Goal: Information Seeking & Learning: Learn about a topic

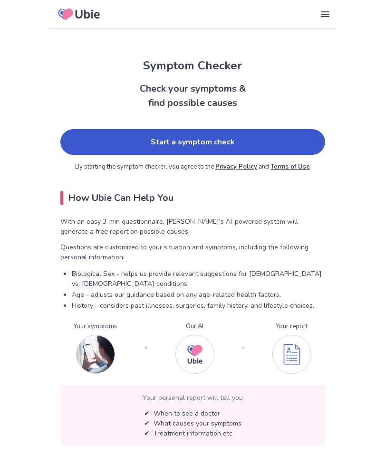
click at [198, 141] on link "Start a symptom check" at bounding box center [192, 142] width 264 height 26
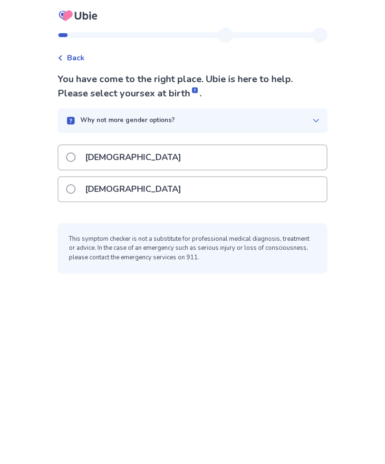
click at [76, 188] on span at bounding box center [70, 188] width 9 height 9
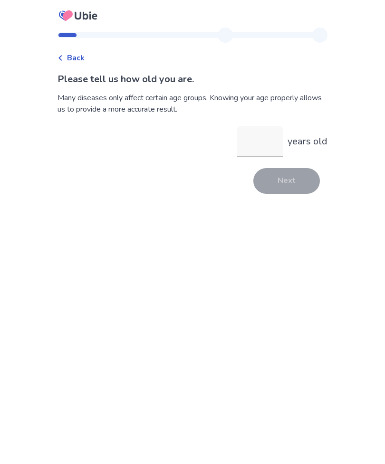
click at [255, 141] on input "years old" at bounding box center [260, 141] width 46 height 30
type input "**"
click at [288, 184] on button "Next" at bounding box center [286, 181] width 66 height 26
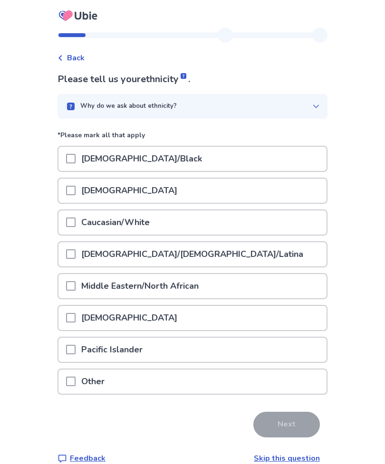
click at [76, 223] on span at bounding box center [70, 221] width 9 height 9
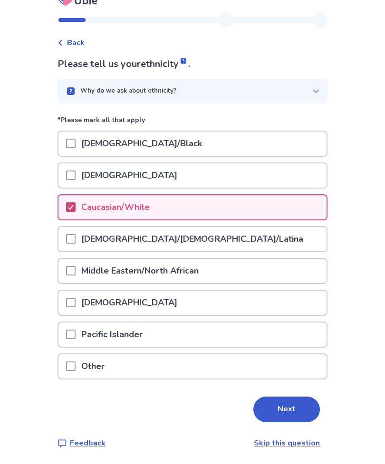
scroll to position [30, 0]
click at [295, 397] on button "Next" at bounding box center [286, 410] width 66 height 26
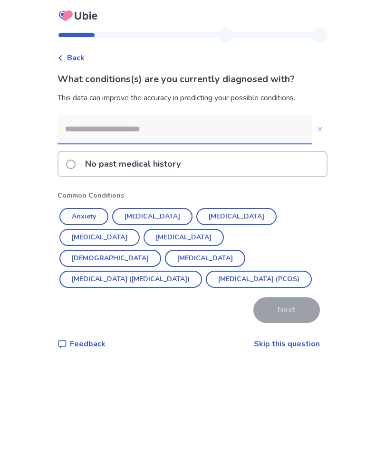
click at [225, 130] on input at bounding box center [184, 129] width 255 height 28
click at [143, 236] on button "Hypothyroidism" at bounding box center [183, 237] width 80 height 17
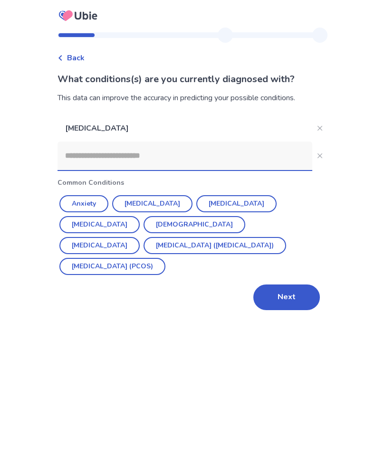
click at [140, 216] on button "Diabetes" at bounding box center [99, 224] width 80 height 17
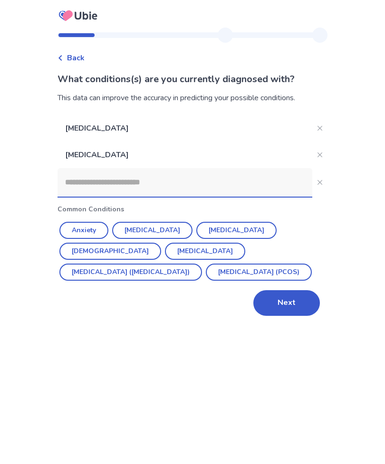
click at [283, 302] on button "Next" at bounding box center [286, 303] width 66 height 26
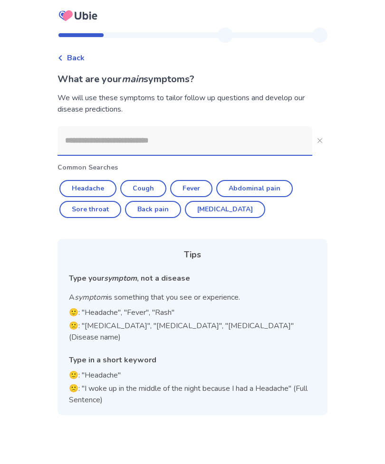
click at [104, 189] on button "Headache" at bounding box center [87, 188] width 57 height 17
type input "********"
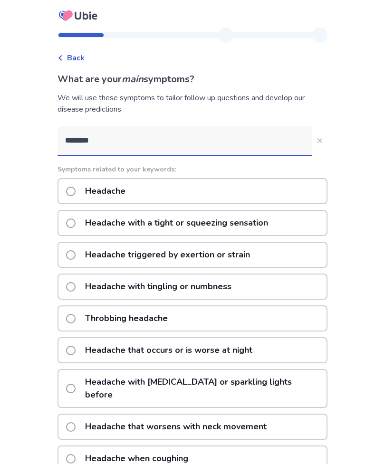
click at [76, 192] on span at bounding box center [70, 191] width 9 height 9
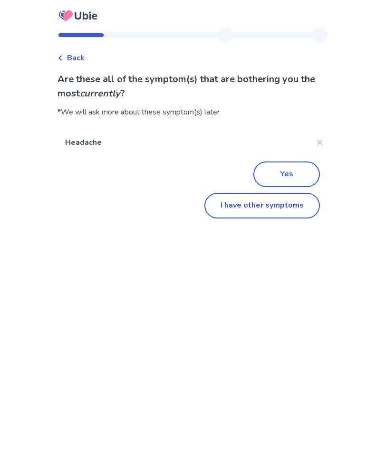
click at [253, 205] on button "I have other symptoms" at bounding box center [261, 206] width 115 height 26
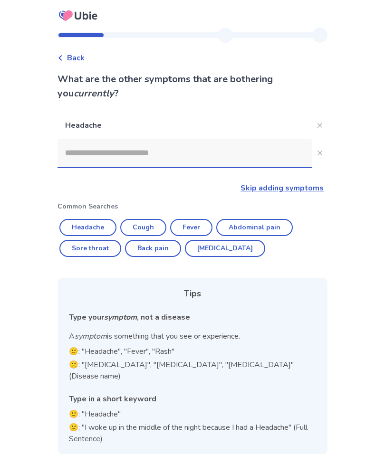
click at [146, 227] on button "Cough" at bounding box center [143, 227] width 46 height 17
type input "*****"
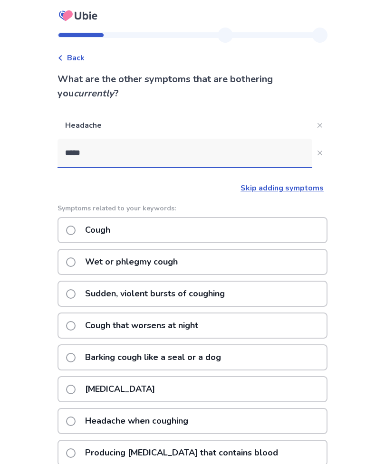
click at [76, 387] on span at bounding box center [70, 389] width 9 height 9
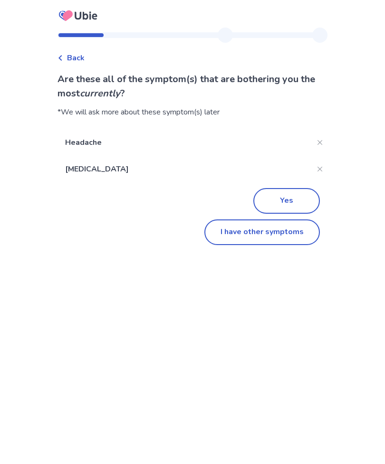
click at [262, 234] on button "I have other symptoms" at bounding box center [261, 232] width 115 height 26
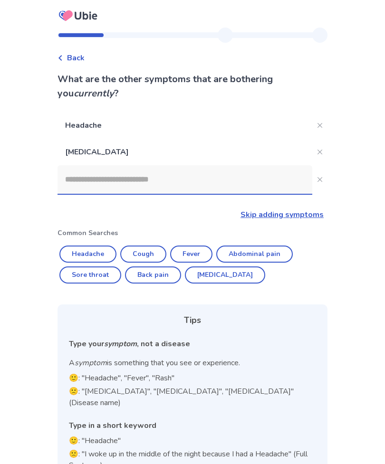
click at [100, 274] on button "Sore throat" at bounding box center [90, 274] width 62 height 17
type input "**********"
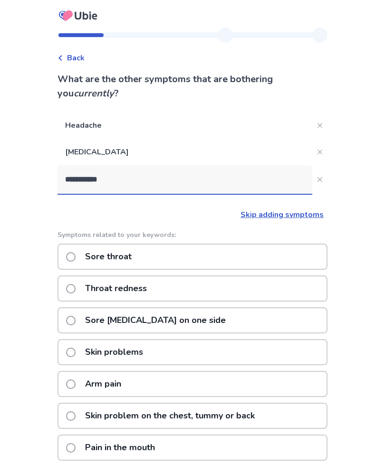
click at [80, 260] on label "Sore throat" at bounding box center [101, 257] width 71 height 24
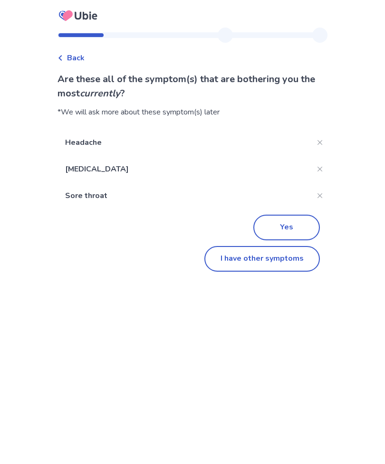
click at [233, 257] on button "I have other symptoms" at bounding box center [261, 259] width 115 height 26
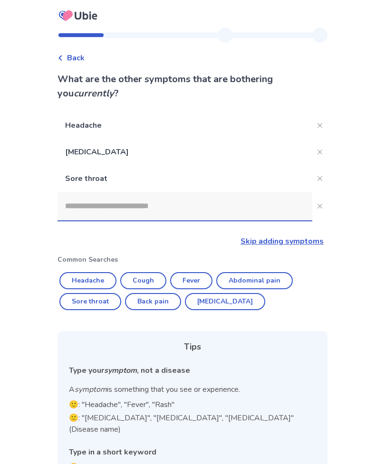
click at [101, 300] on button "Sore throat" at bounding box center [90, 301] width 62 height 17
type input "**********"
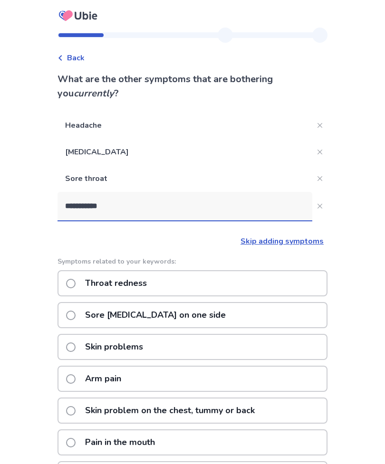
click at [76, 281] on span at bounding box center [70, 283] width 9 height 9
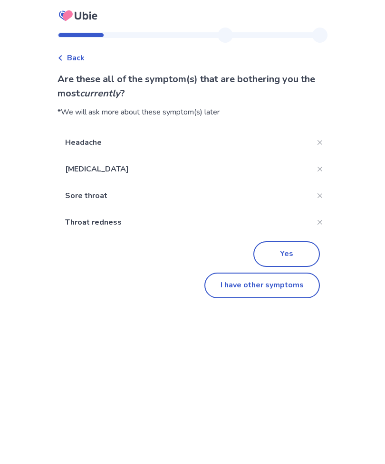
click at [263, 284] on button "I have other symptoms" at bounding box center [261, 286] width 115 height 26
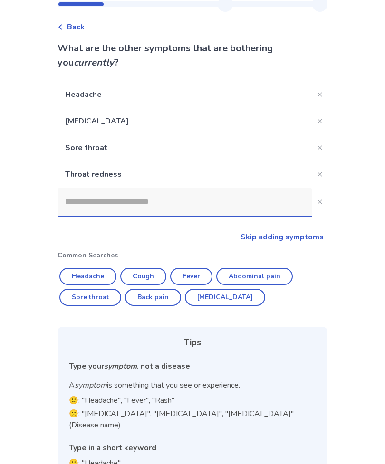
scroll to position [39, 0]
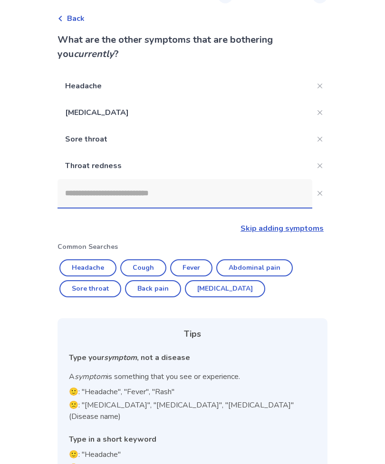
click at [80, 198] on input at bounding box center [184, 193] width 255 height 28
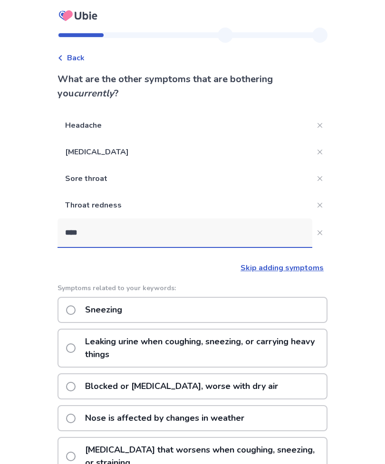
type input "*****"
click at [76, 309] on span at bounding box center [70, 309] width 9 height 9
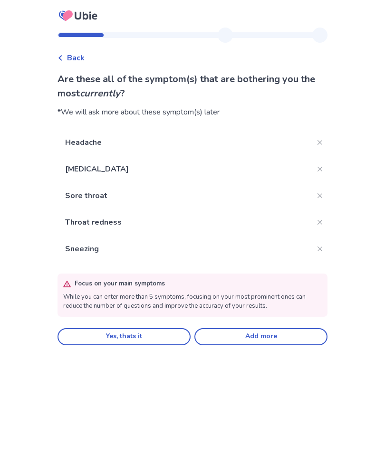
click at [317, 220] on icon "Close" at bounding box center [319, 222] width 5 height 5
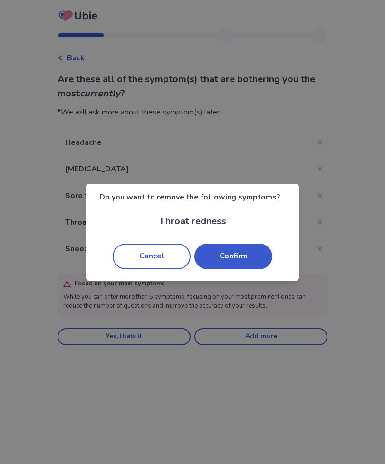
click at [156, 250] on button "Cancel" at bounding box center [152, 257] width 78 height 26
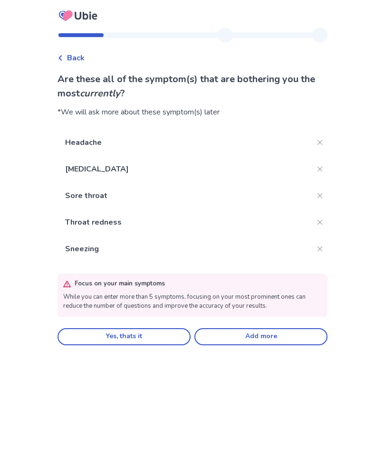
click at [144, 332] on button "Yes, thats it" at bounding box center [123, 336] width 133 height 17
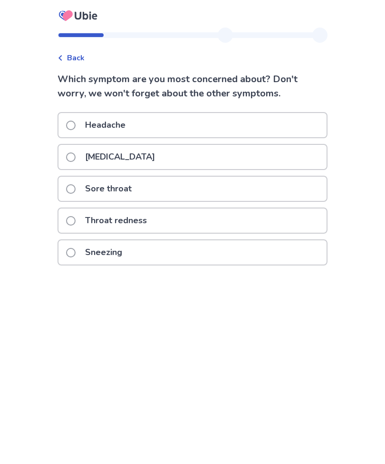
click at [76, 125] on span at bounding box center [70, 125] width 9 height 9
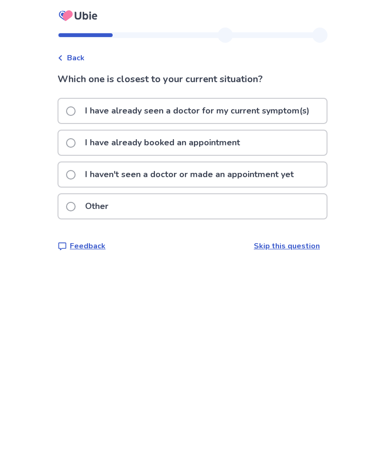
click at [76, 176] on span at bounding box center [70, 174] width 9 height 9
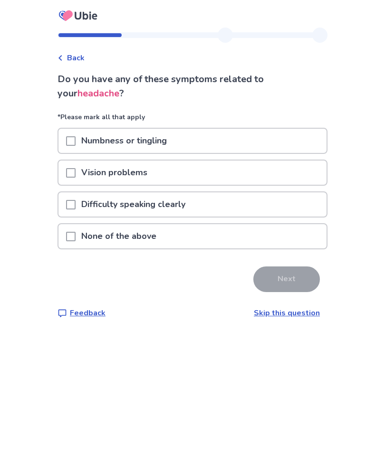
click at [76, 235] on span at bounding box center [70, 236] width 9 height 9
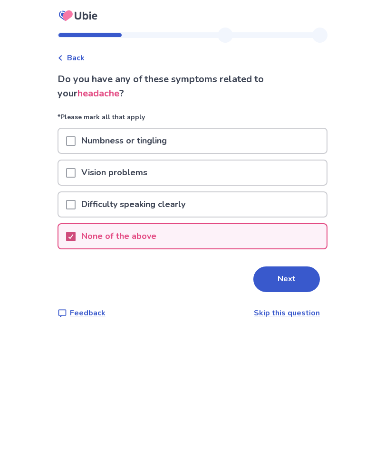
click at [286, 273] on button "Next" at bounding box center [286, 279] width 66 height 26
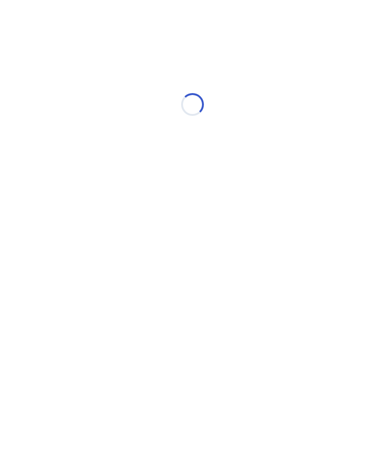
select select "*"
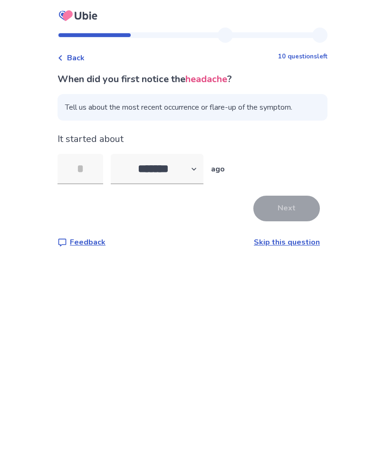
click at [97, 168] on input "tel" at bounding box center [80, 169] width 46 height 30
type input "*"
click at [288, 208] on button "Next" at bounding box center [286, 209] width 66 height 26
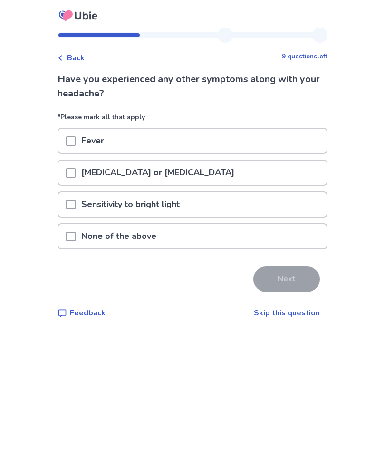
click at [76, 142] on span at bounding box center [70, 140] width 9 height 9
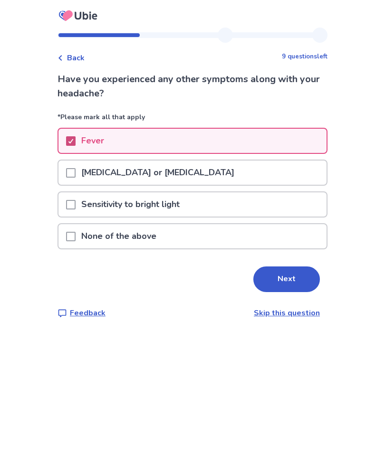
click at [284, 279] on button "Next" at bounding box center [286, 279] width 66 height 26
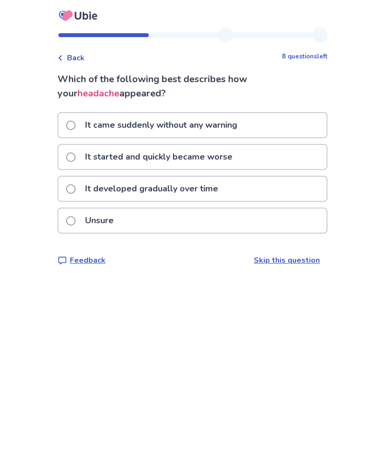
click at [76, 187] on span at bounding box center [70, 188] width 9 height 9
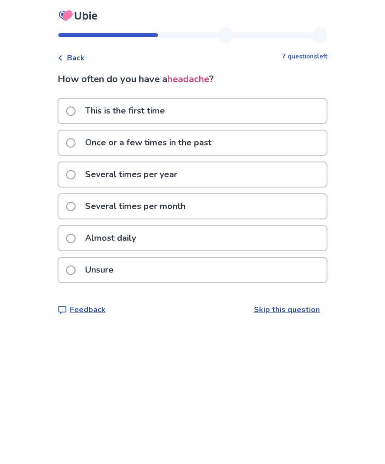
click at [76, 208] on span at bounding box center [70, 206] width 9 height 9
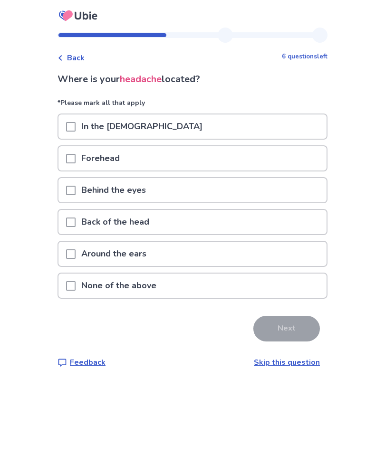
click at [76, 132] on div at bounding box center [70, 126] width 9 height 24
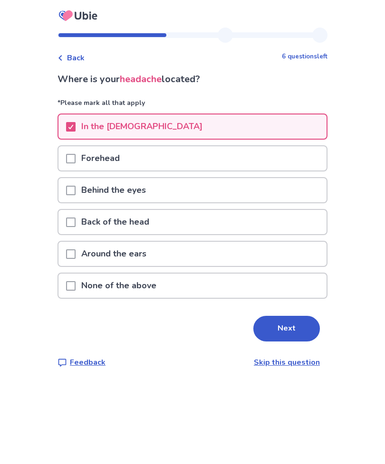
click at [287, 327] on button "Next" at bounding box center [286, 329] width 66 height 26
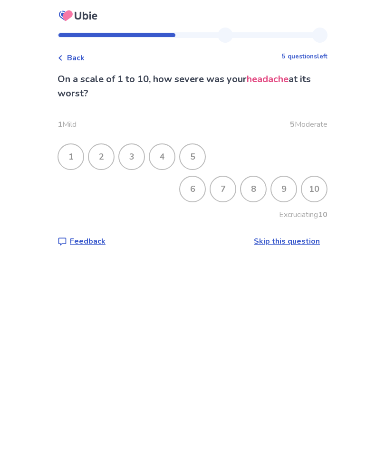
click at [191, 188] on div "6" at bounding box center [192, 189] width 25 height 25
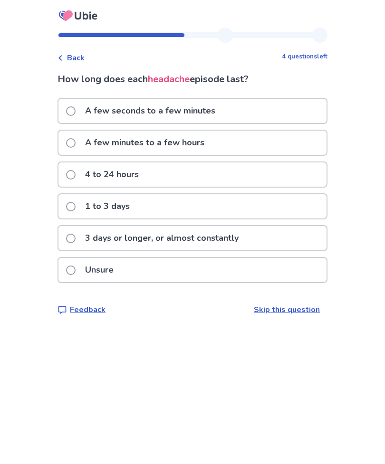
click at [76, 142] on span at bounding box center [70, 142] width 9 height 9
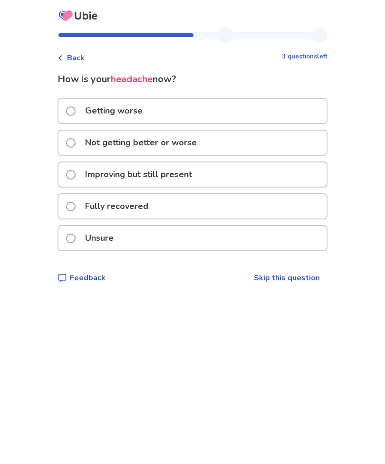
click at [76, 178] on span at bounding box center [70, 174] width 9 height 9
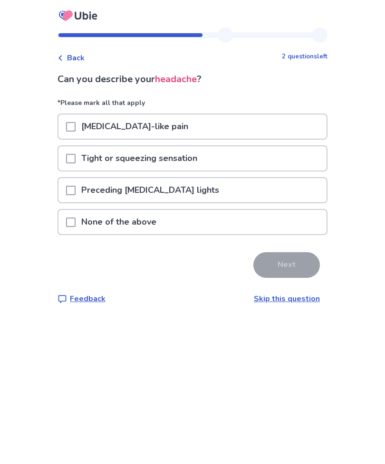
click at [76, 221] on span at bounding box center [70, 221] width 9 height 9
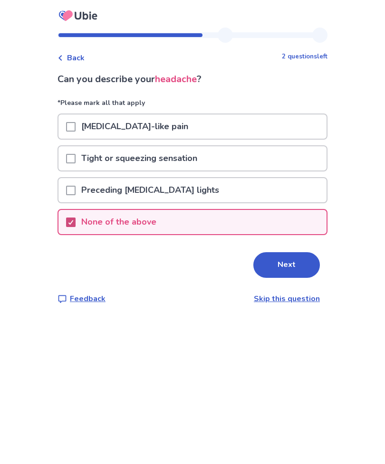
click at [283, 263] on button "Next" at bounding box center [286, 265] width 66 height 26
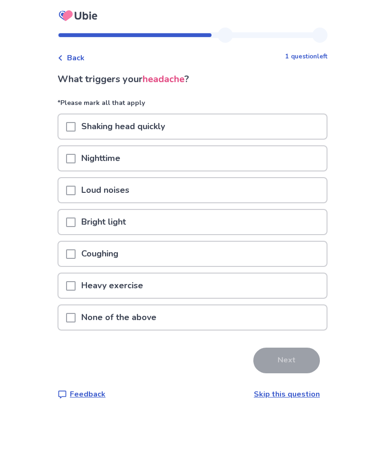
click at [76, 251] on span at bounding box center [70, 253] width 9 height 9
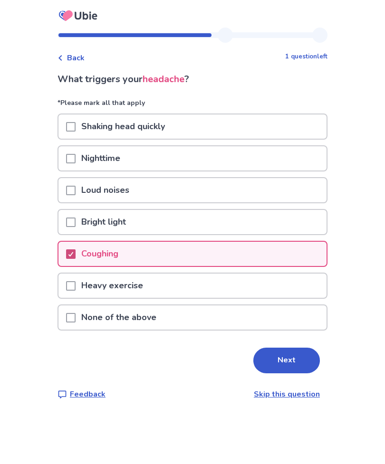
click at [283, 356] on button "Next" at bounding box center [286, 361] width 66 height 26
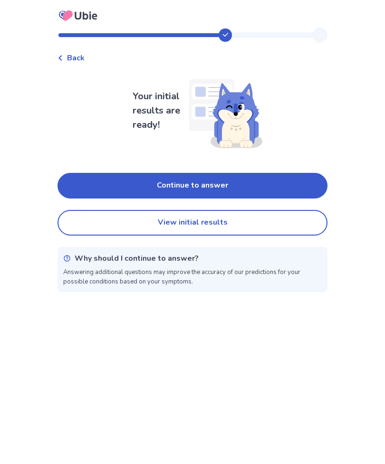
click at [205, 181] on button "Continue to answer" at bounding box center [192, 186] width 270 height 26
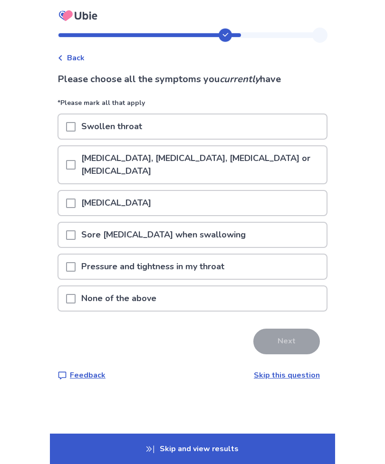
click at [76, 202] on span at bounding box center [70, 202] width 9 height 9
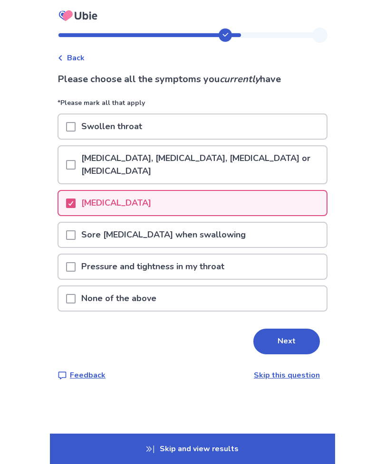
click at [76, 234] on span at bounding box center [70, 234] width 9 height 9
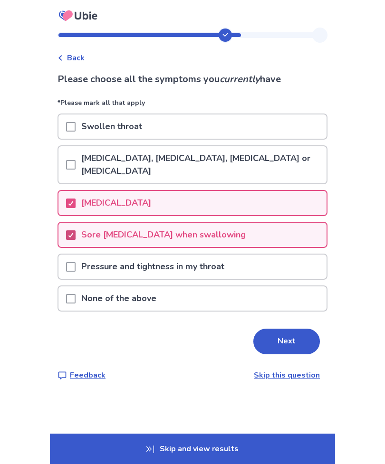
click at [284, 337] on button "Next" at bounding box center [286, 342] width 66 height 26
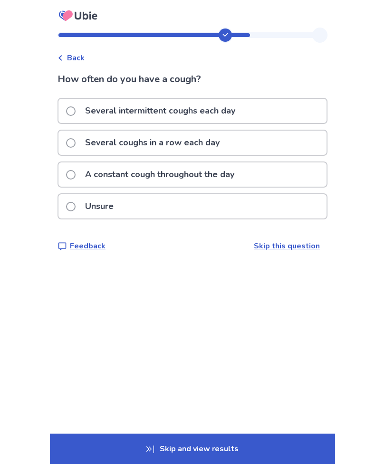
click at [76, 176] on span at bounding box center [70, 174] width 9 height 9
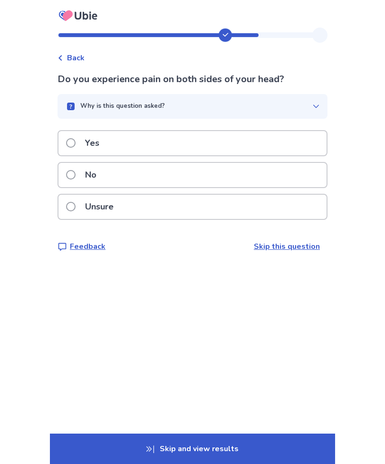
click at [76, 143] on span at bounding box center [70, 142] width 9 height 9
click at [76, 142] on span at bounding box center [70, 142] width 9 height 9
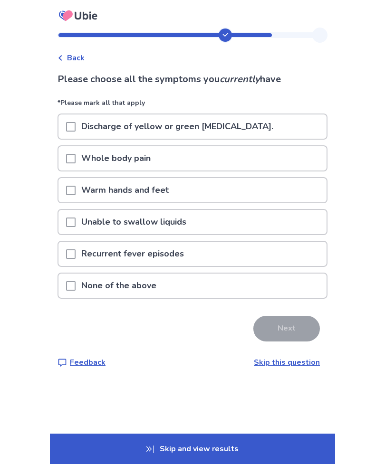
click at [76, 285] on span at bounding box center [70, 285] width 9 height 9
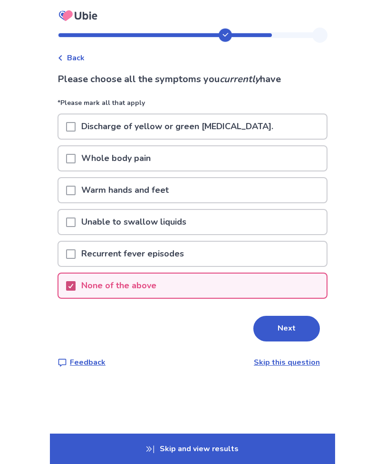
click at [281, 326] on button "Next" at bounding box center [286, 329] width 66 height 26
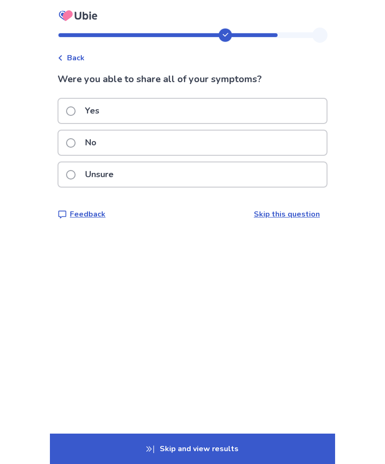
click at [76, 113] on span at bounding box center [70, 110] width 9 height 9
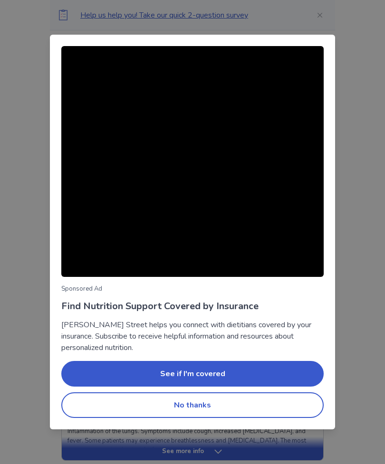
click at [189, 405] on button "No thanks" at bounding box center [192, 405] width 262 height 26
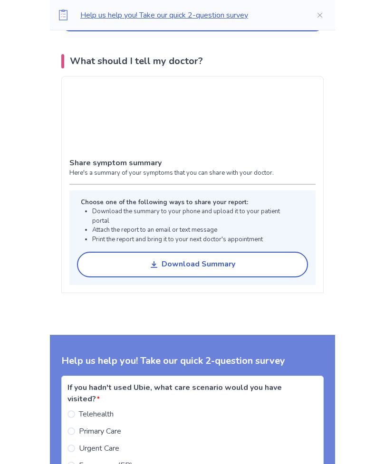
scroll to position [629, 0]
